Goal: Task Accomplishment & Management: Manage account settings

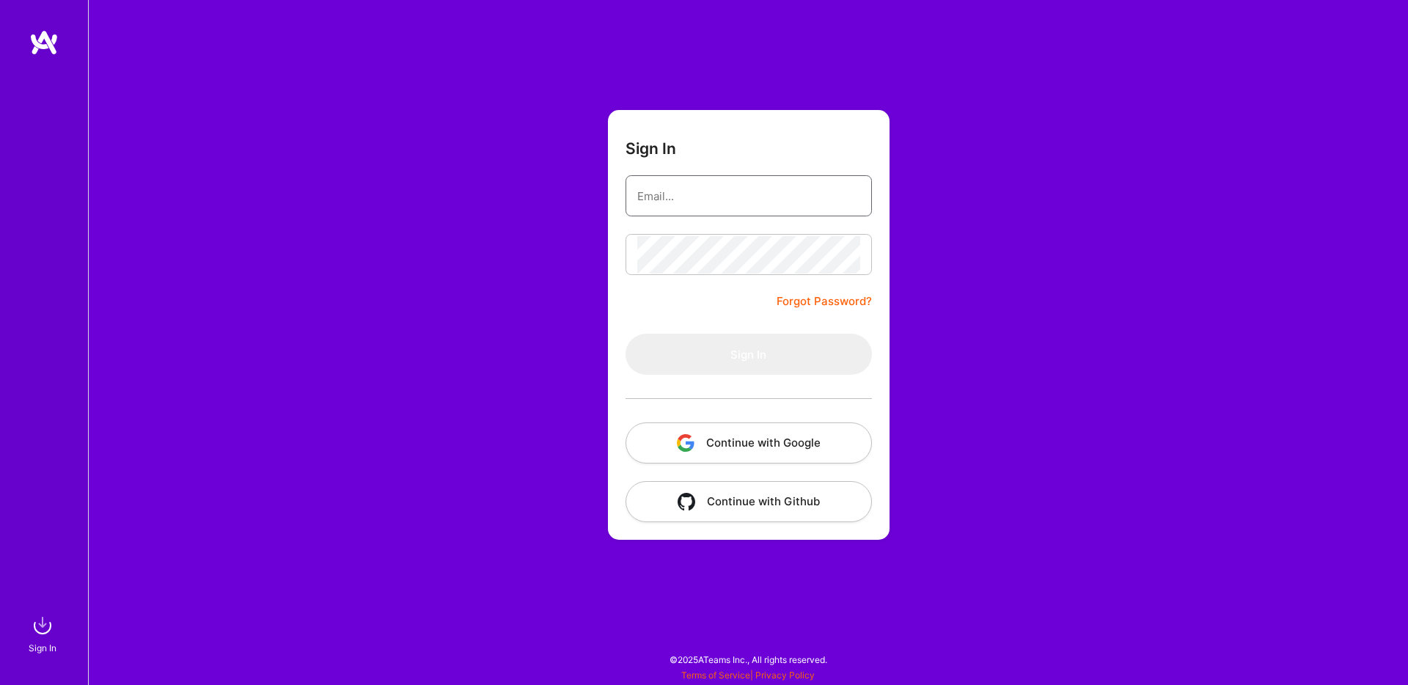
type input "[EMAIL_ADDRESS][DOMAIN_NAME]"
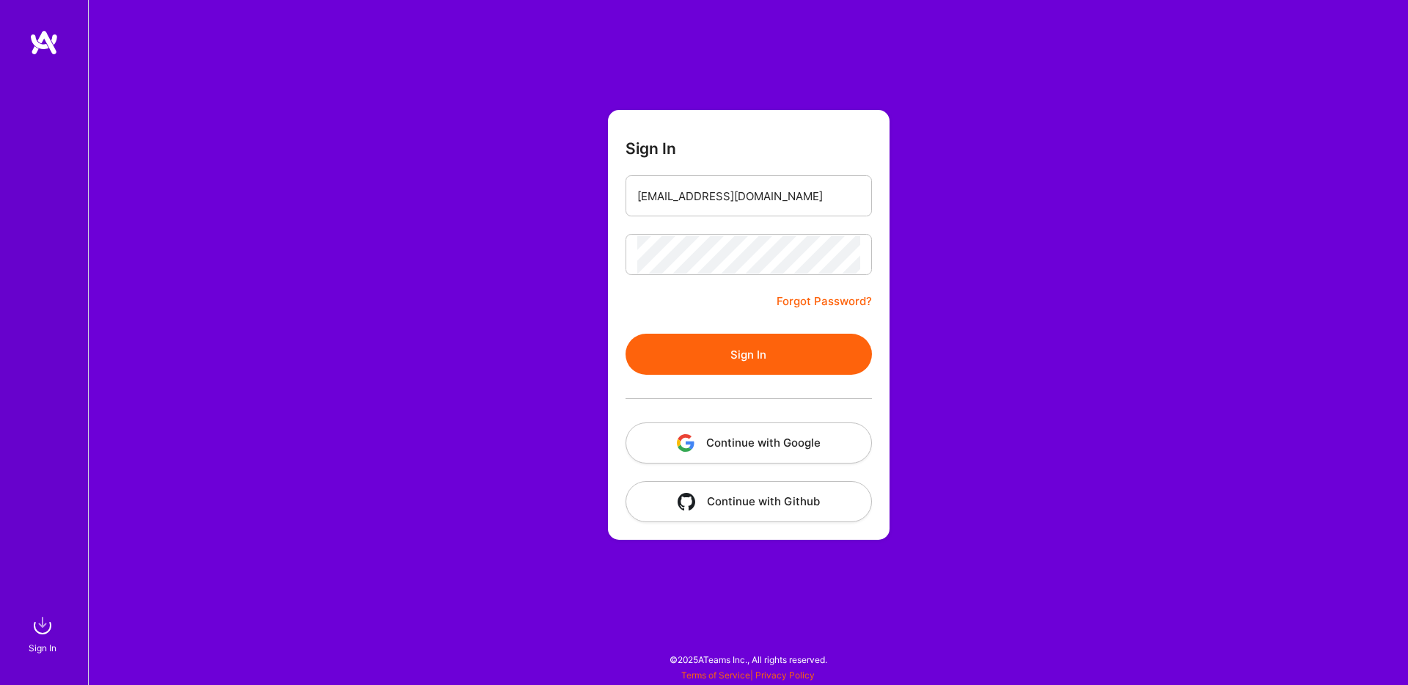
click at [735, 359] on button "Sign In" at bounding box center [749, 354] width 246 height 41
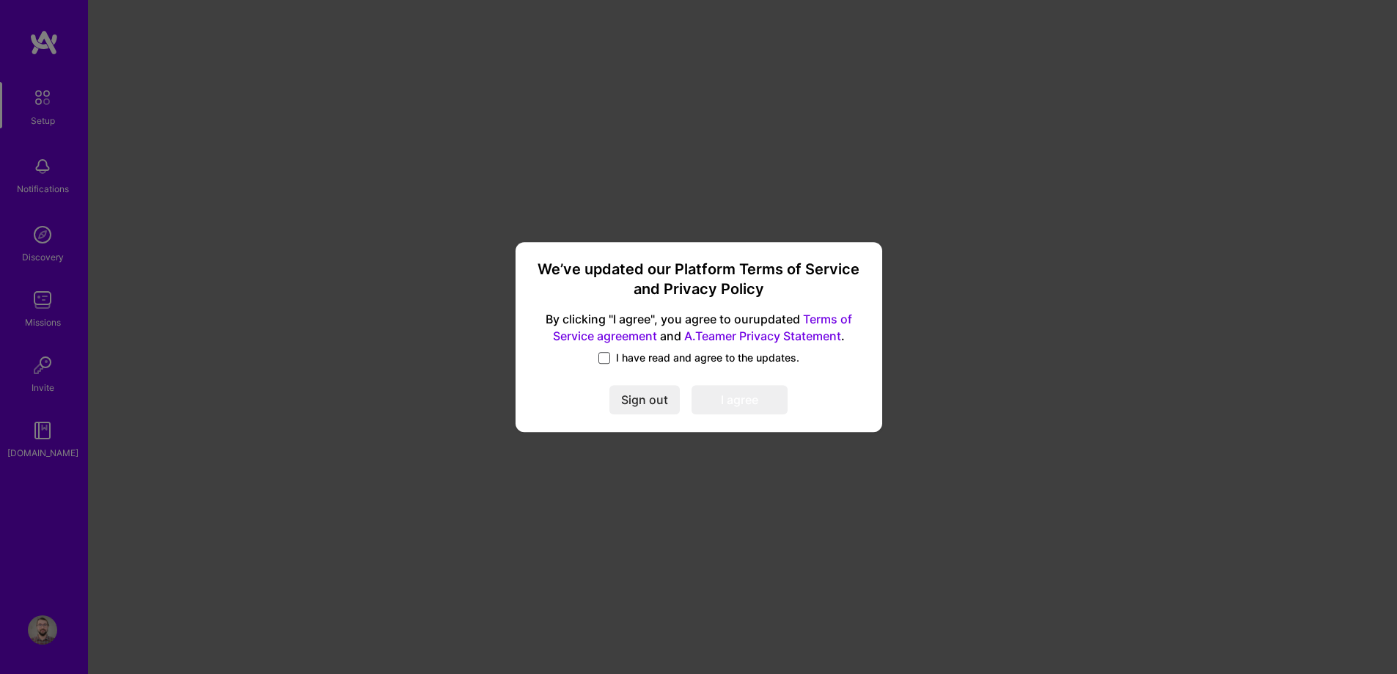
click at [610, 362] on span at bounding box center [605, 358] width 12 height 12
click at [0, 0] on input "I have read and agree to the updates." at bounding box center [0, 0] width 0 height 0
click at [737, 403] on button "I agree" at bounding box center [740, 400] width 96 height 29
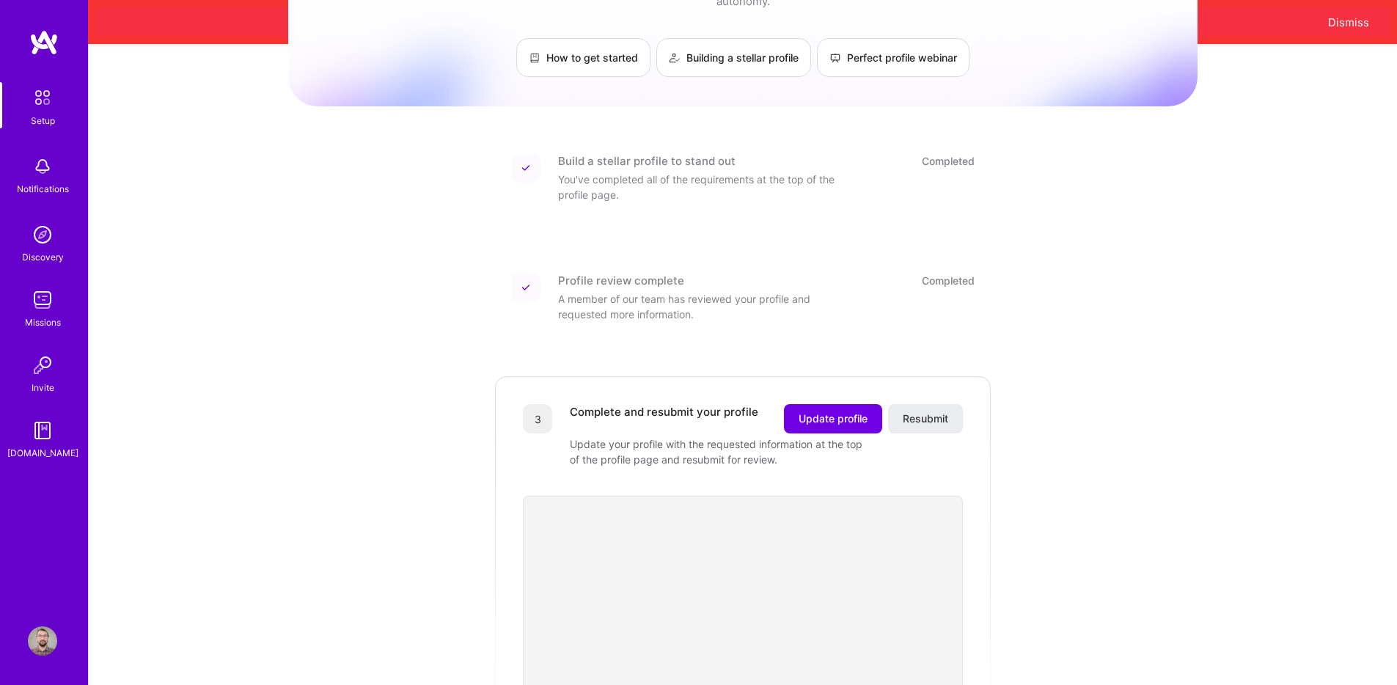
scroll to position [256, 0]
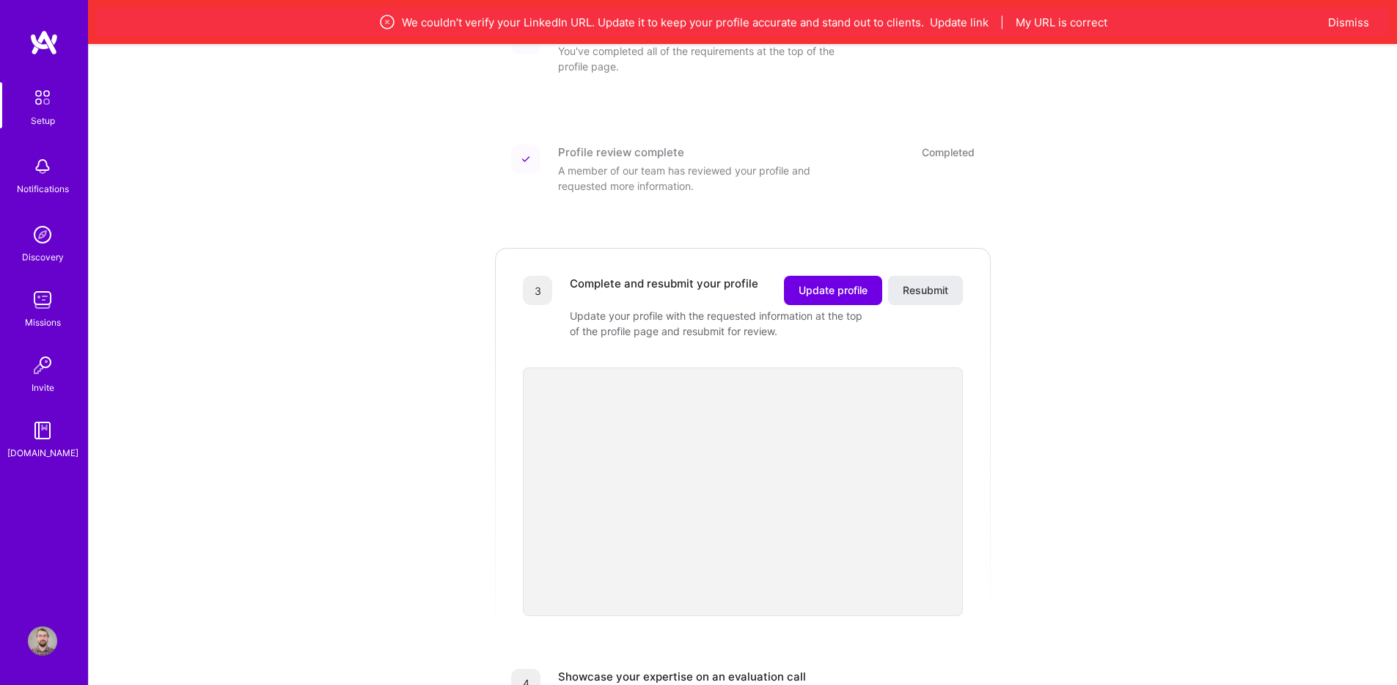
click at [37, 109] on img at bounding box center [42, 97] width 31 height 31
click at [49, 96] on img at bounding box center [42, 97] width 31 height 31
